Goal: Task Accomplishment & Management: Use online tool/utility

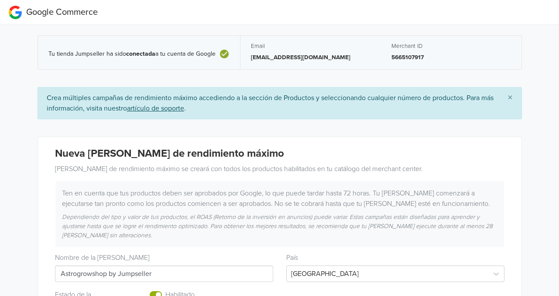
click at [511, 94] on span "×" at bounding box center [509, 98] width 5 height 13
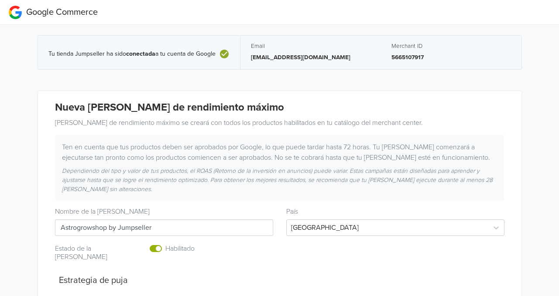
click at [108, 48] on div "Tu tienda Jumpseller ha sido conectada a tu cuenta de Google" at bounding box center [138, 52] width 181 height 14
click at [140, 49] on div "Tu tienda Jumpseller ha sido conectada a tu cuenta de Google" at bounding box center [138, 54] width 181 height 10
click at [218, 59] on div "Tu tienda Jumpseller ha sido conectada a tu cuenta de Google" at bounding box center [138, 54] width 181 height 10
click at [109, 108] on h4 "Nueva [PERSON_NAME] de rendimiento máximo" at bounding box center [279, 108] width 449 height 13
click at [27, 15] on span "Google Commerce" at bounding box center [62, 12] width 72 height 10
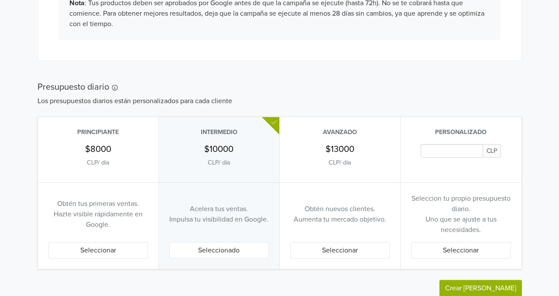
scroll to position [392, 0]
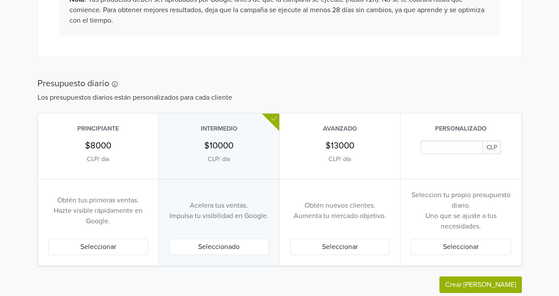
click at [101, 79] on h5 "Presupuesto diario" at bounding box center [279, 83] width 484 height 10
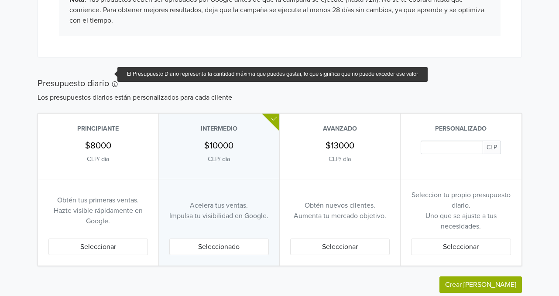
click at [112, 82] on icon at bounding box center [115, 85] width 6 height 6
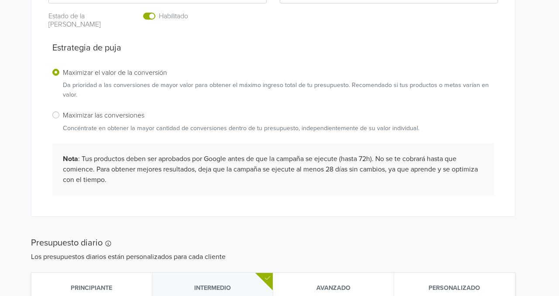
scroll to position [199, 7]
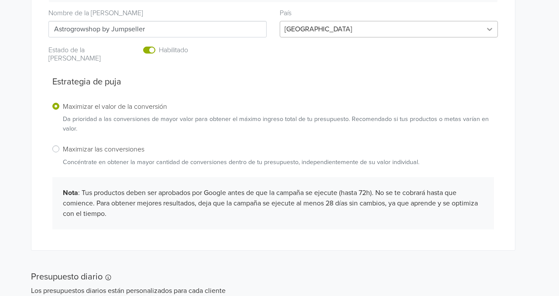
click at [485, 25] on icon at bounding box center [489, 29] width 9 height 9
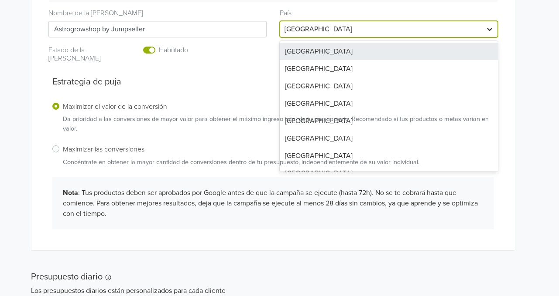
click at [482, 24] on div at bounding box center [489, 29] width 16 height 16
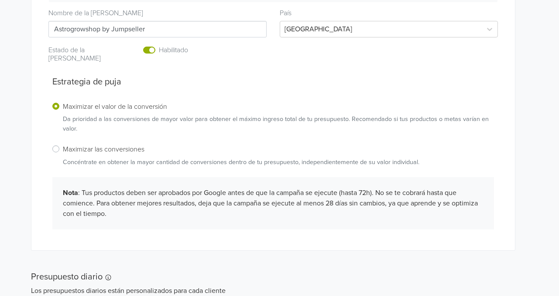
click at [262, 77] on h5 "Estrategia de puja" at bounding box center [272, 82] width 441 height 10
click at [159, 45] on label "Enabled or pause your campaign" at bounding box center [159, 45] width 0 height 0
click at [0, 0] on input "checkbox" at bounding box center [0, 0] width 0 height 0
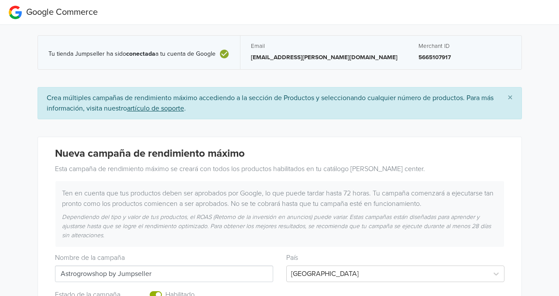
click at [37, 15] on span "Google Commerce" at bounding box center [62, 12] width 72 height 10
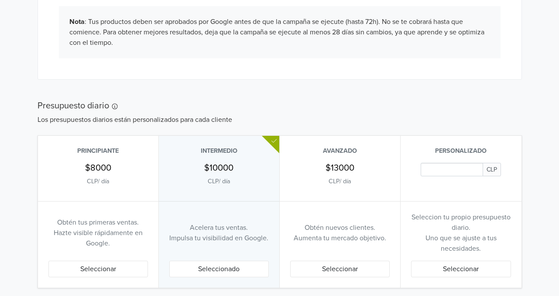
scroll to position [453, 0]
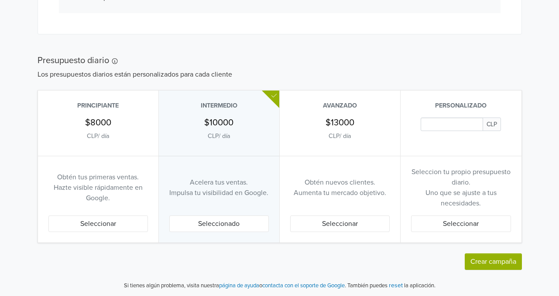
click at [66, 225] on button "Seleccionar" at bounding box center [97, 224] width 99 height 17
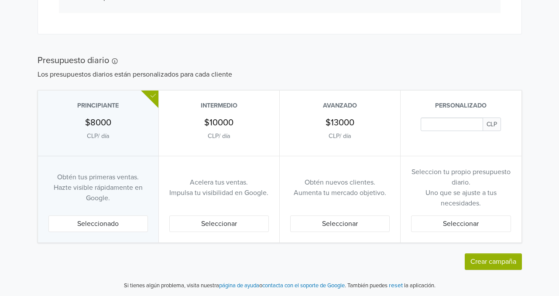
click at [506, 263] on button "Crear [PERSON_NAME]" at bounding box center [492, 262] width 57 height 17
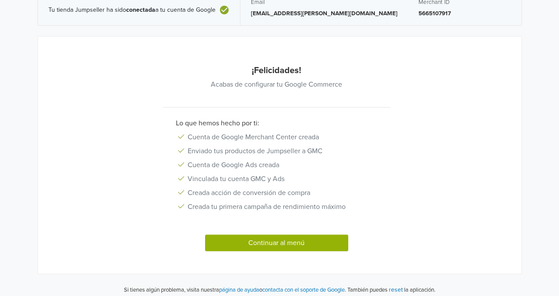
scroll to position [49, 0]
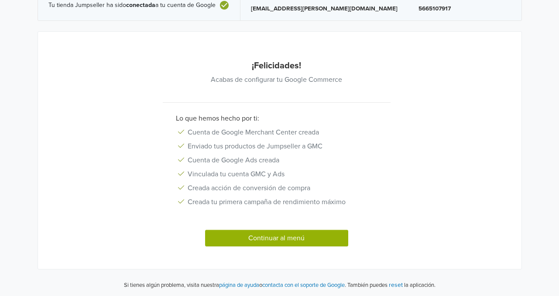
click at [260, 240] on button "Continuar al menú" at bounding box center [276, 238] width 143 height 17
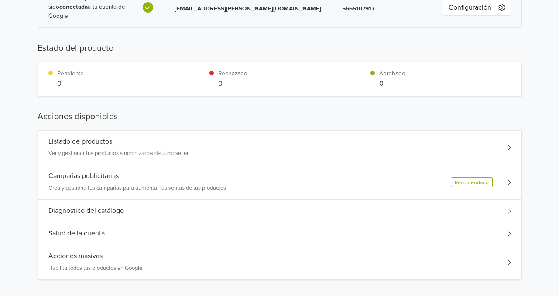
click at [235, 190] on div "Campañas publicitarias Crea y gestiona tus campañas para aumentar las ventas de…" at bounding box center [279, 182] width 483 height 35
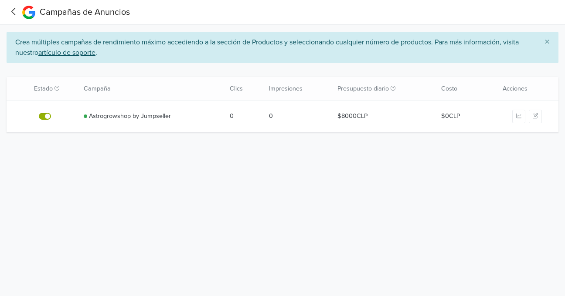
click at [55, 111] on label at bounding box center [55, 111] width 0 height 0
click at [0, 0] on input "checkbox" at bounding box center [0, 0] width 0 height 0
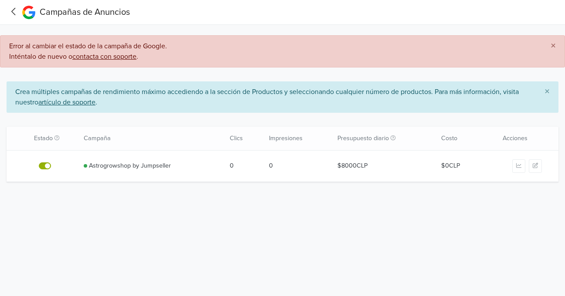
click at [534, 167] on icon "button" at bounding box center [535, 165] width 5 height 5
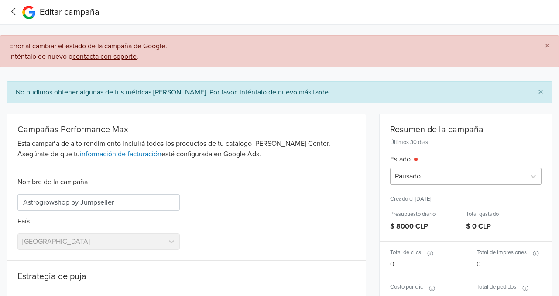
click at [416, 170] on div at bounding box center [458, 176] width 126 height 12
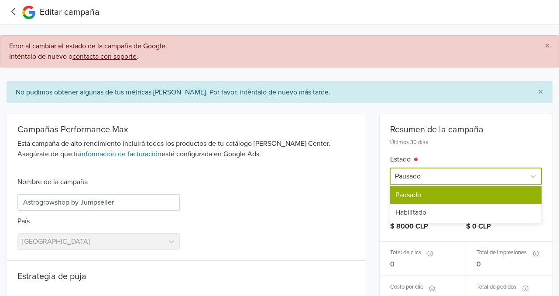
click at [416, 172] on div at bounding box center [458, 176] width 126 height 12
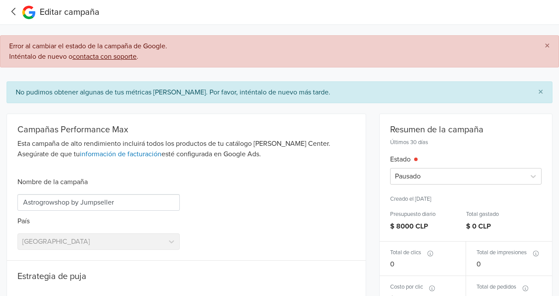
click at [324, 176] on div "Campañas Performance Max Esta campaña de alto rendimiento incluirá todos los pr…" at bounding box center [186, 187] width 358 height 146
click at [9, 12] on icon at bounding box center [14, 11] width 14 height 11
